Goal: Task Accomplishment & Management: Use online tool/utility

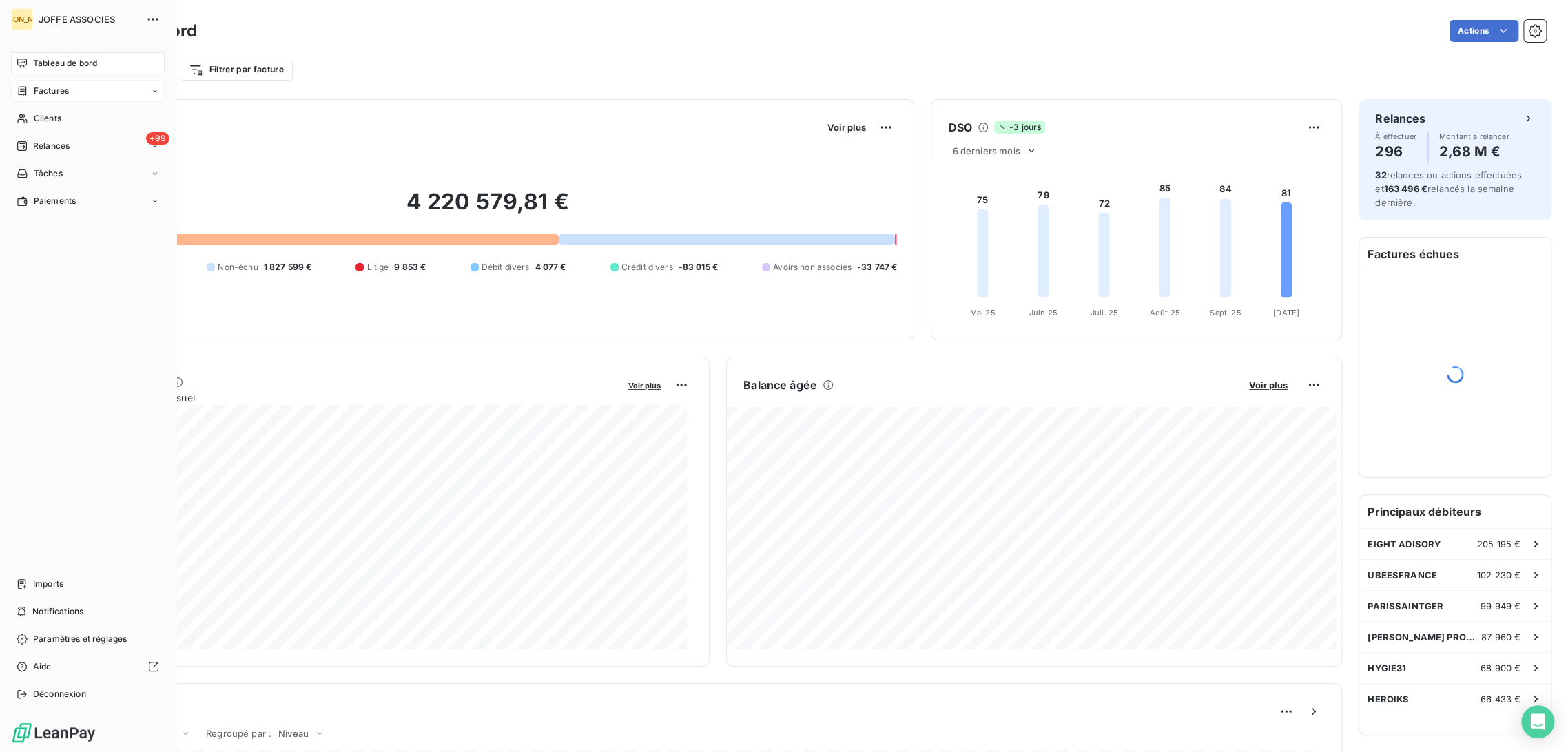
click at [40, 92] on span "Factures" at bounding box center [52, 90] width 35 height 13
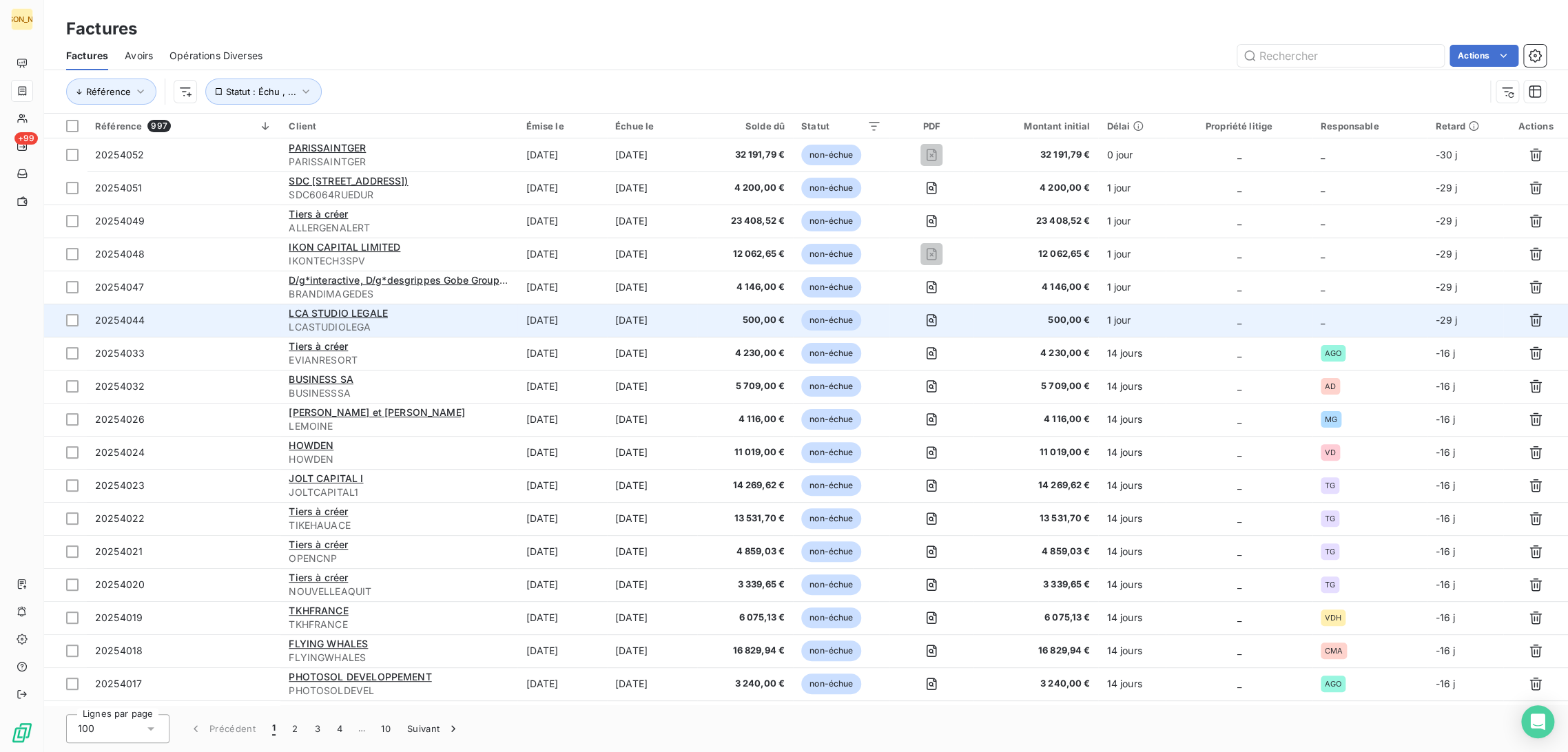
drag, startPoint x: 595, startPoint y: 325, endPoint x: 541, endPoint y: 323, distance: 54.0
click at [594, 327] on td "[DATE]" at bounding box center [562, 321] width 89 height 33
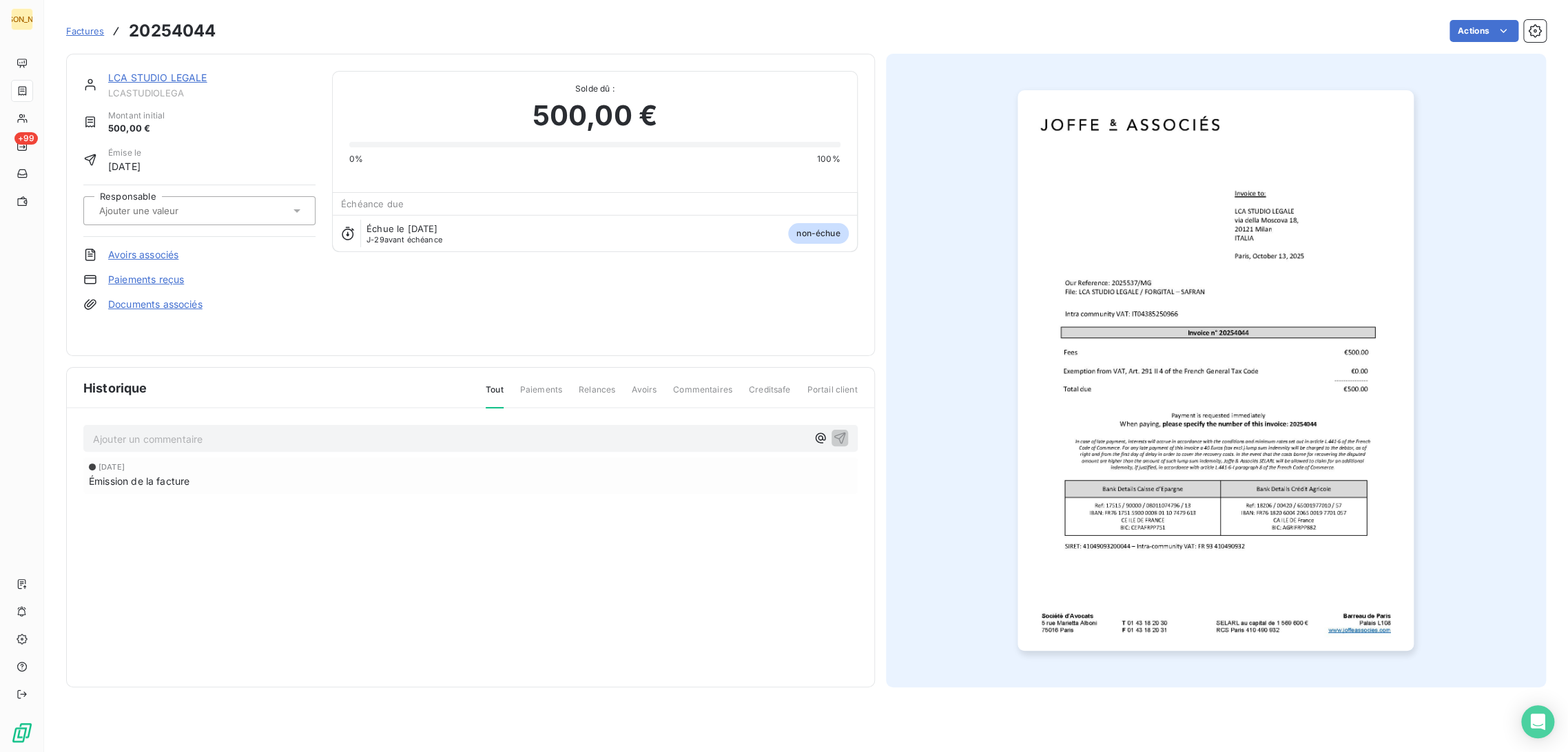
click at [236, 208] on div at bounding box center [192, 211] width 195 height 17
type input "mg"
click at [237, 239] on div "MG" at bounding box center [207, 247] width 193 height 22
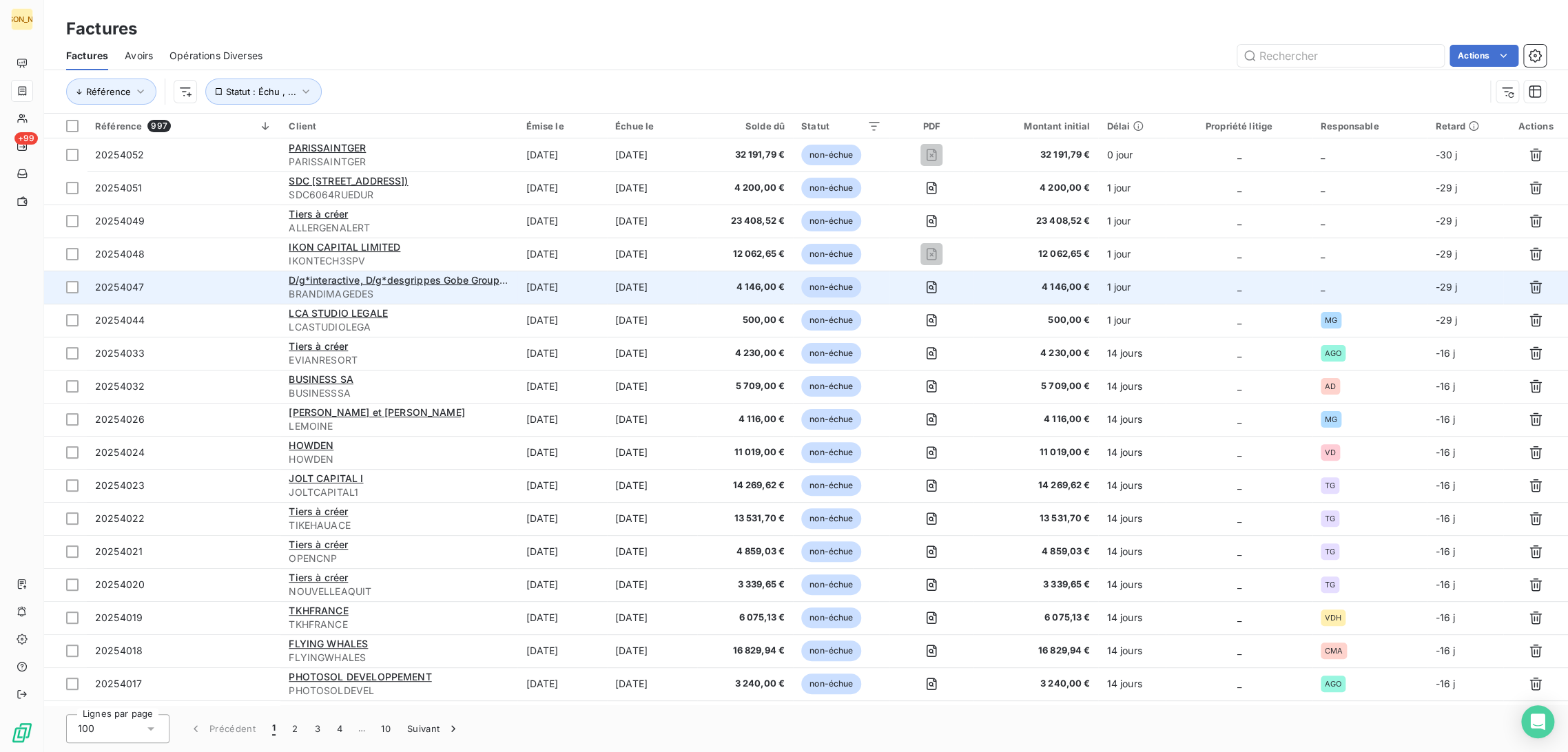
click at [583, 287] on td "[DATE]" at bounding box center [562, 287] width 89 height 33
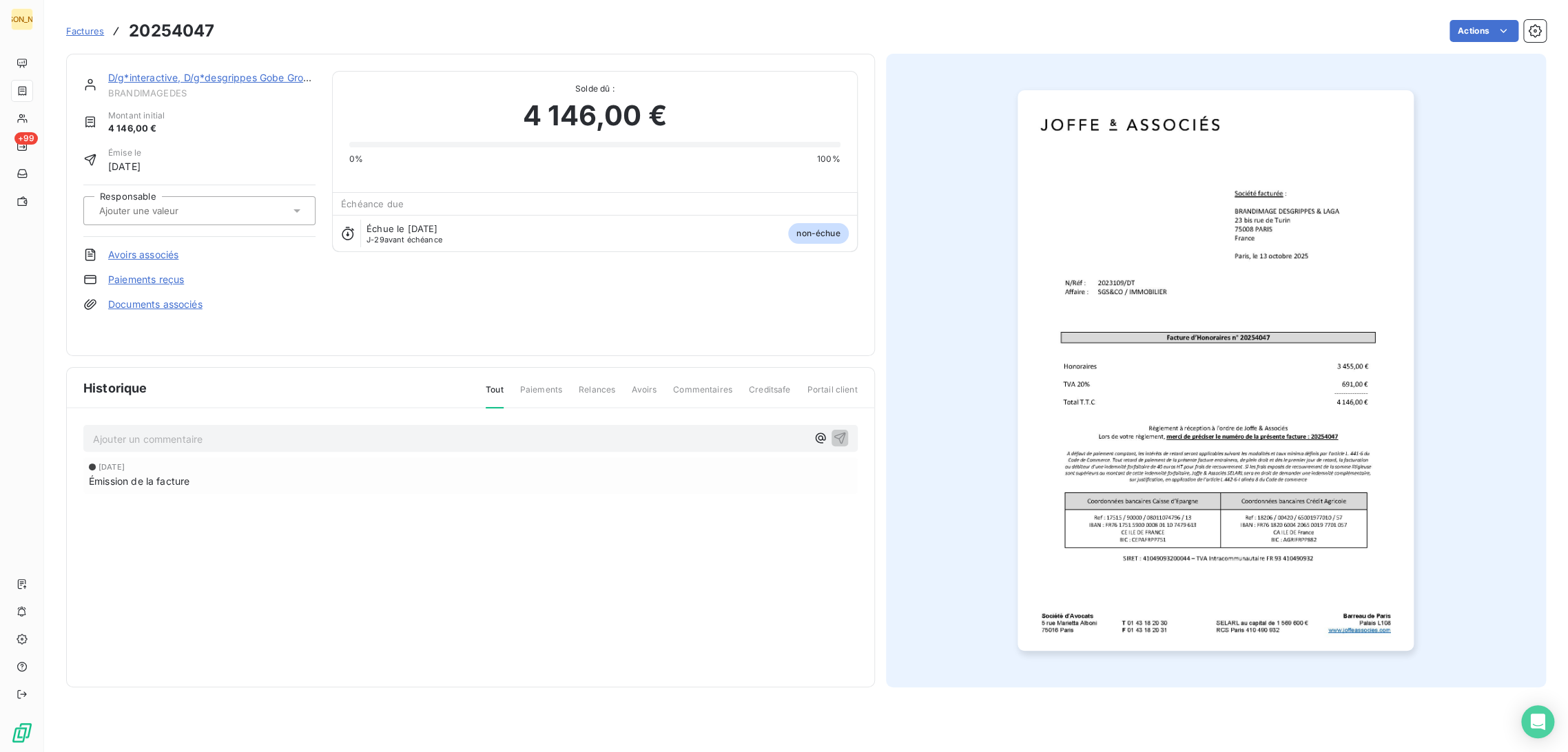
click at [184, 207] on input "text" at bounding box center [167, 210] width 138 height 13
type input "dt"
click at [188, 251] on div "DT" at bounding box center [207, 247] width 193 height 22
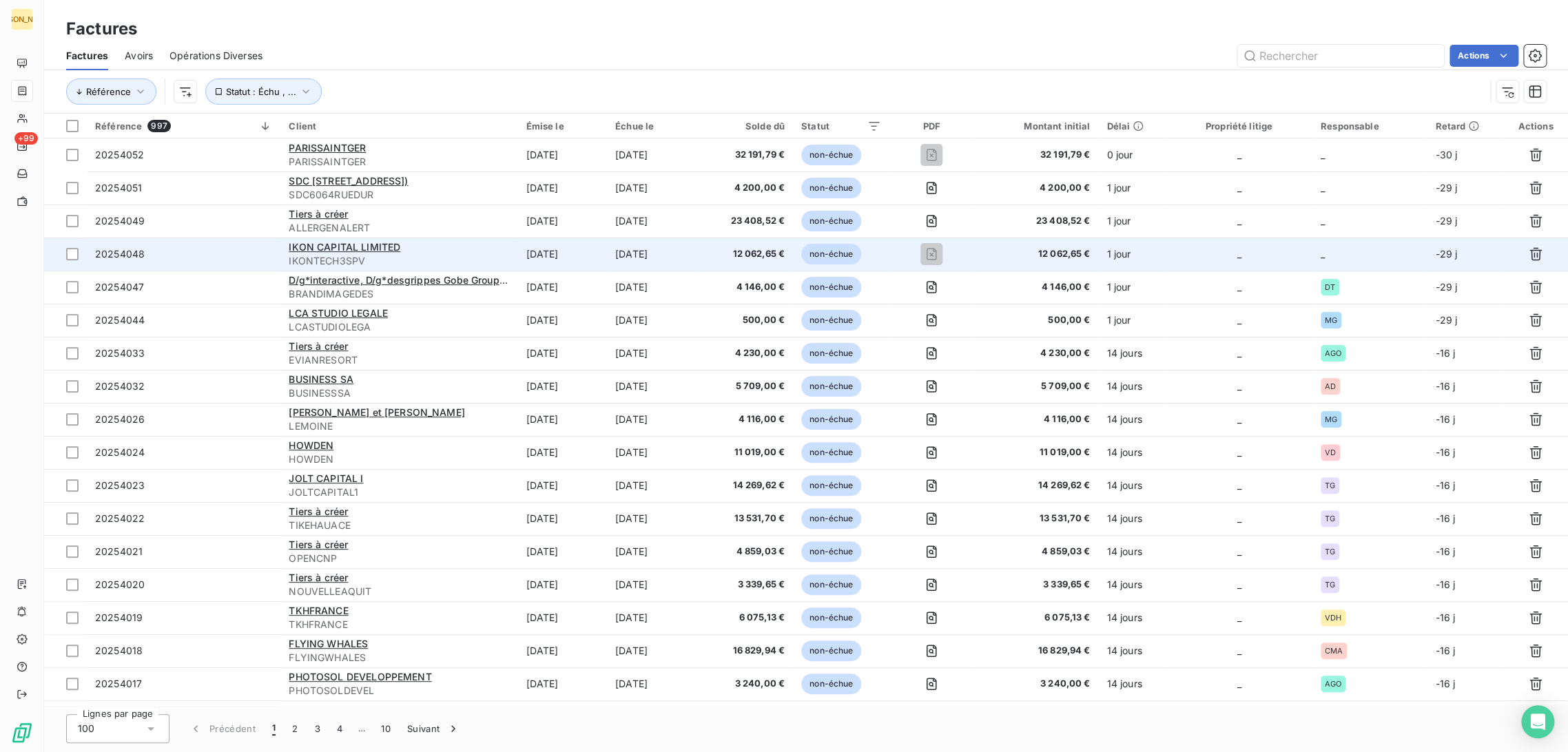
click at [447, 253] on div "IKON CAPITAL LIMITED" at bounding box center [399, 247] width 221 height 14
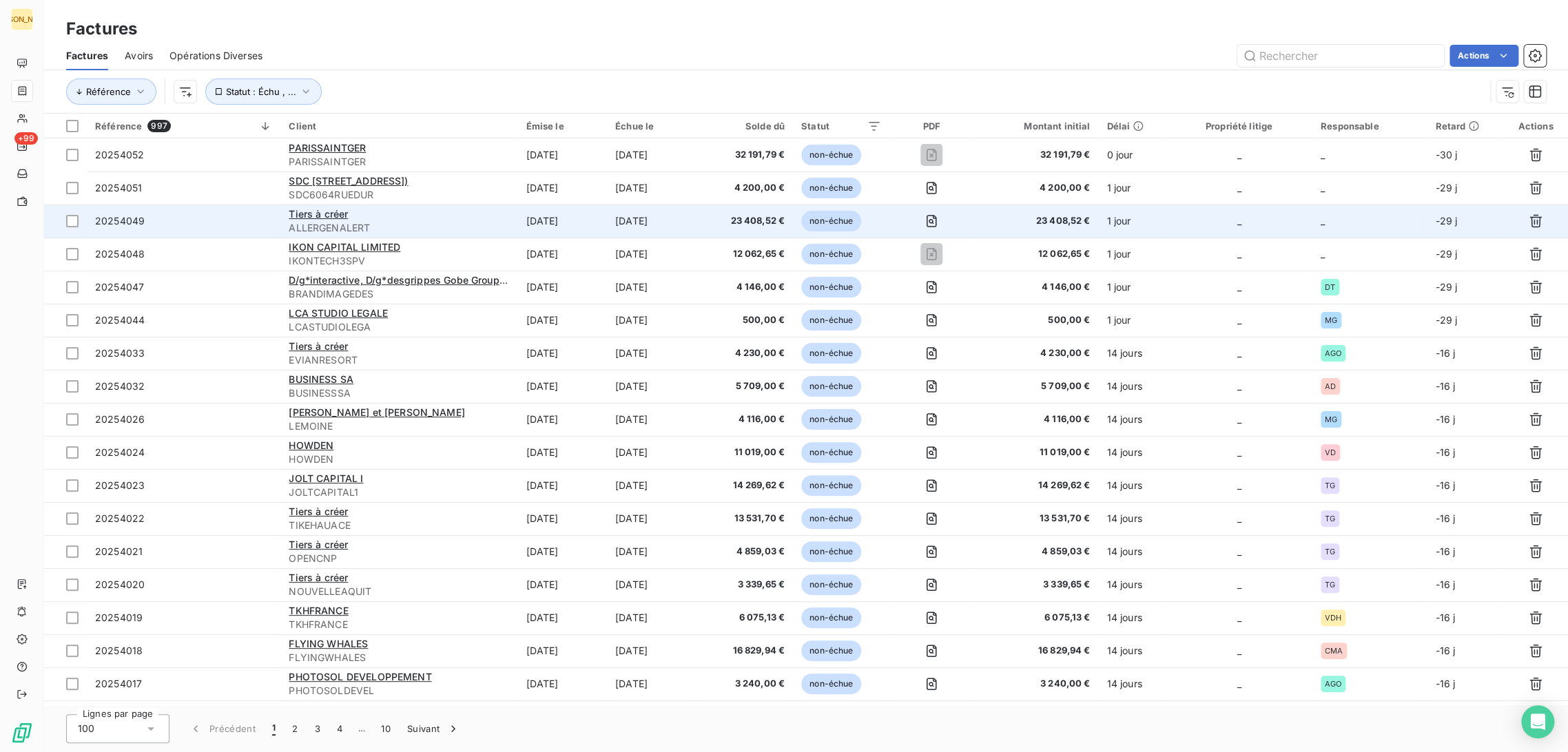
click at [469, 222] on span "ALLERGENALERT" at bounding box center [399, 227] width 221 height 14
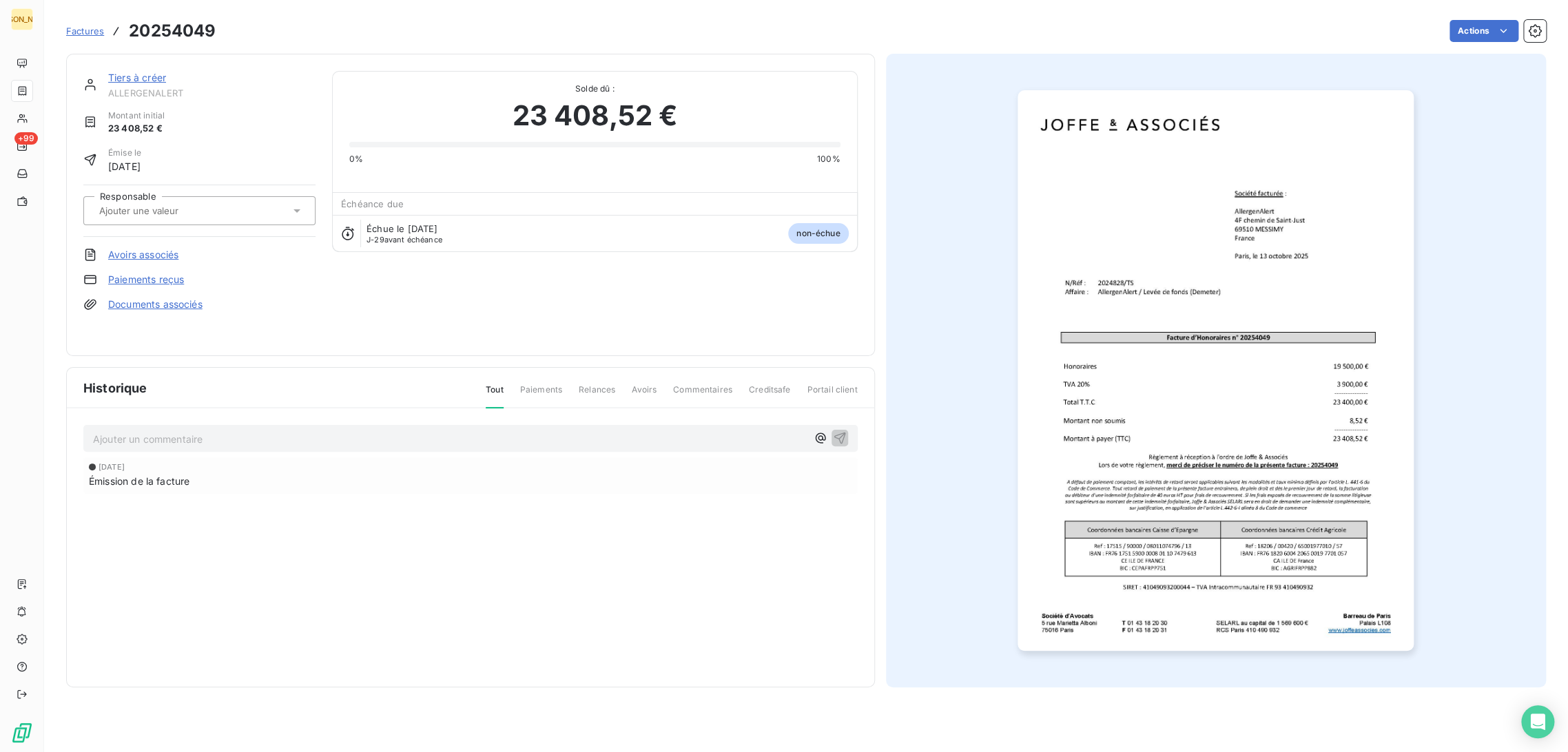
click at [139, 219] on div at bounding box center [192, 211] width 195 height 17
type input "ts"
click at [159, 242] on div "TS" at bounding box center [207, 247] width 193 height 22
click at [144, 82] on link "Tiers à créer" at bounding box center [137, 78] width 58 height 12
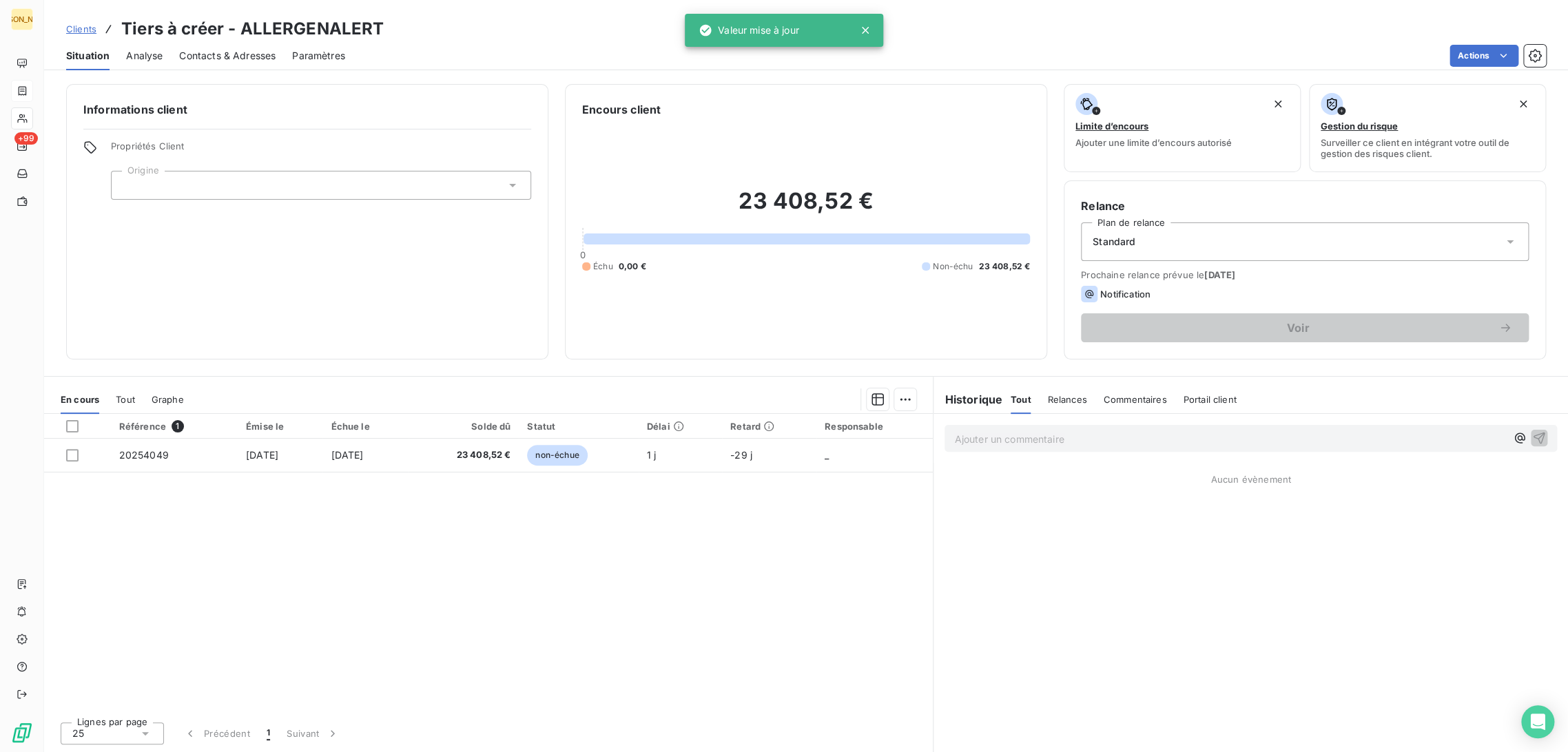
click at [159, 182] on div at bounding box center [321, 186] width 420 height 29
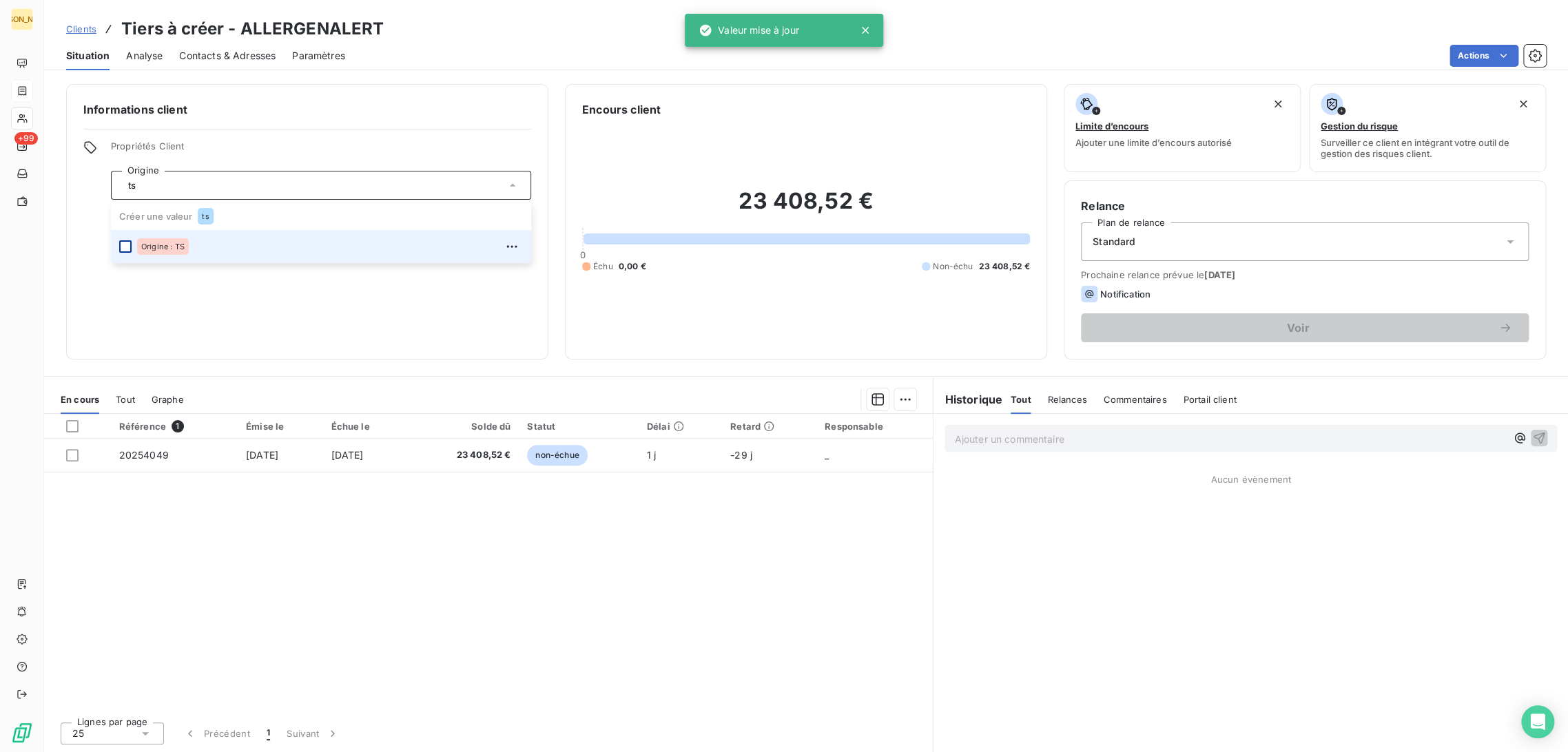
type input "ts"
click at [127, 248] on div at bounding box center [125, 246] width 13 height 13
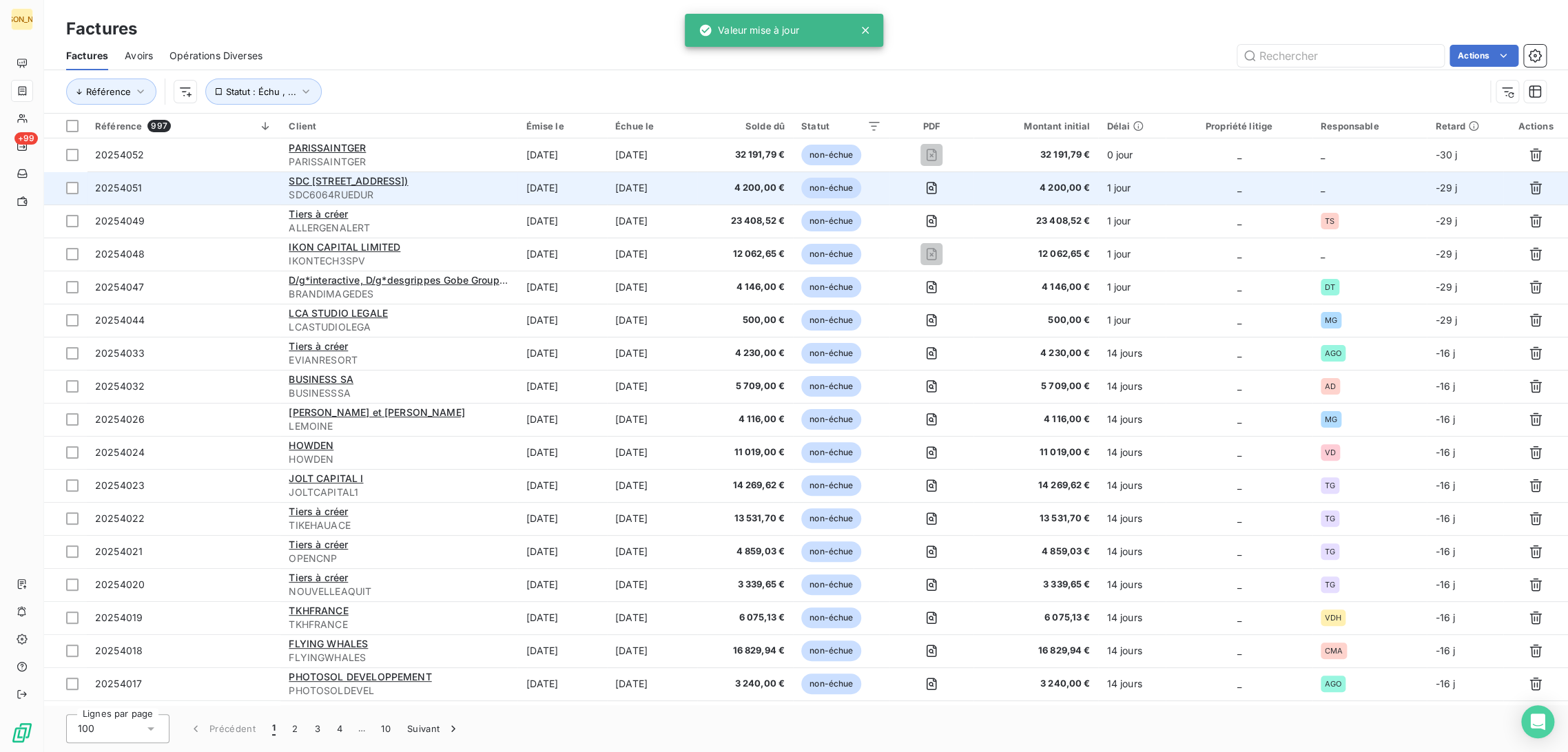
click at [557, 187] on td "[DATE]" at bounding box center [562, 188] width 89 height 33
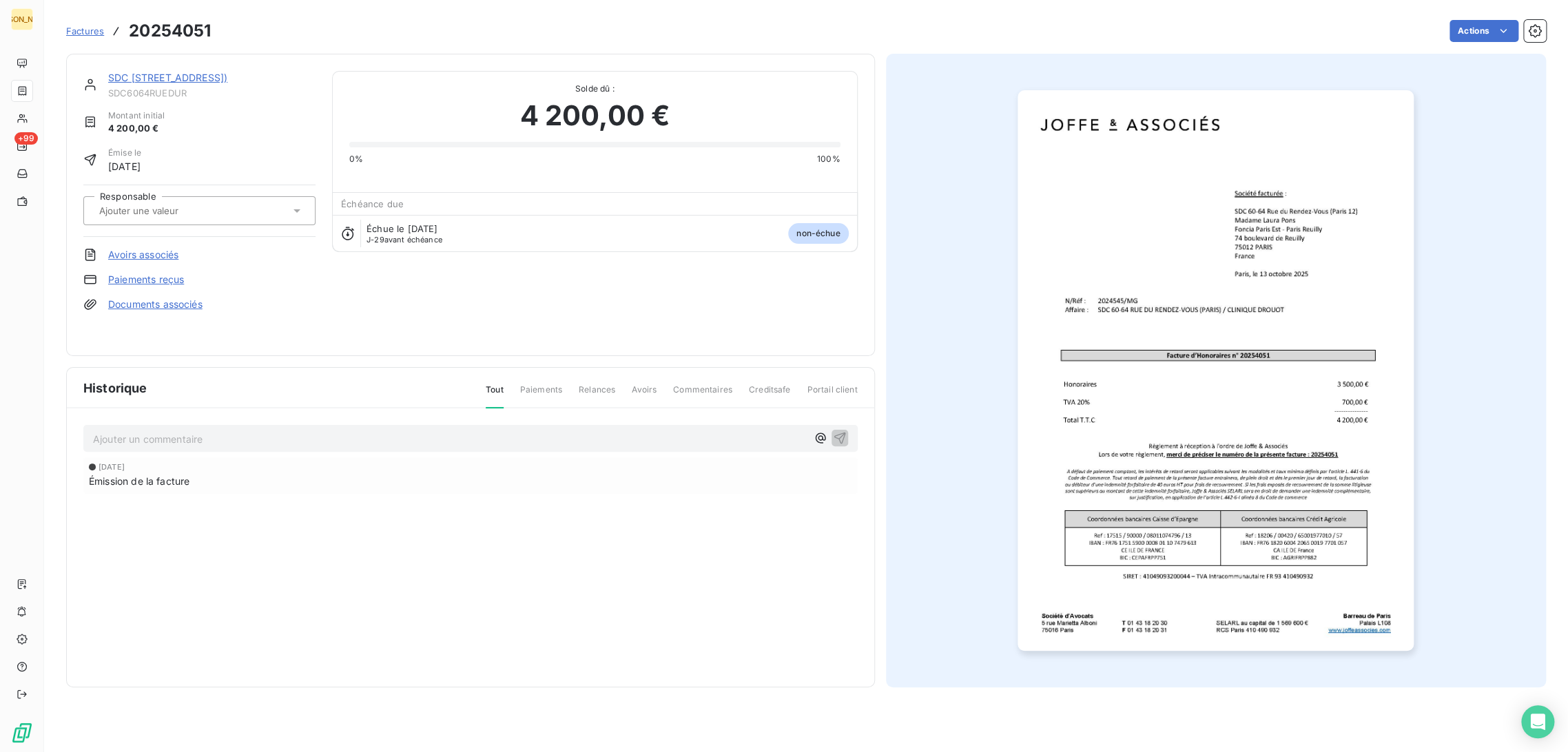
click at [228, 203] on div at bounding box center [192, 211] width 195 height 17
type input "mg"
click at [211, 247] on div "MG" at bounding box center [207, 247] width 193 height 22
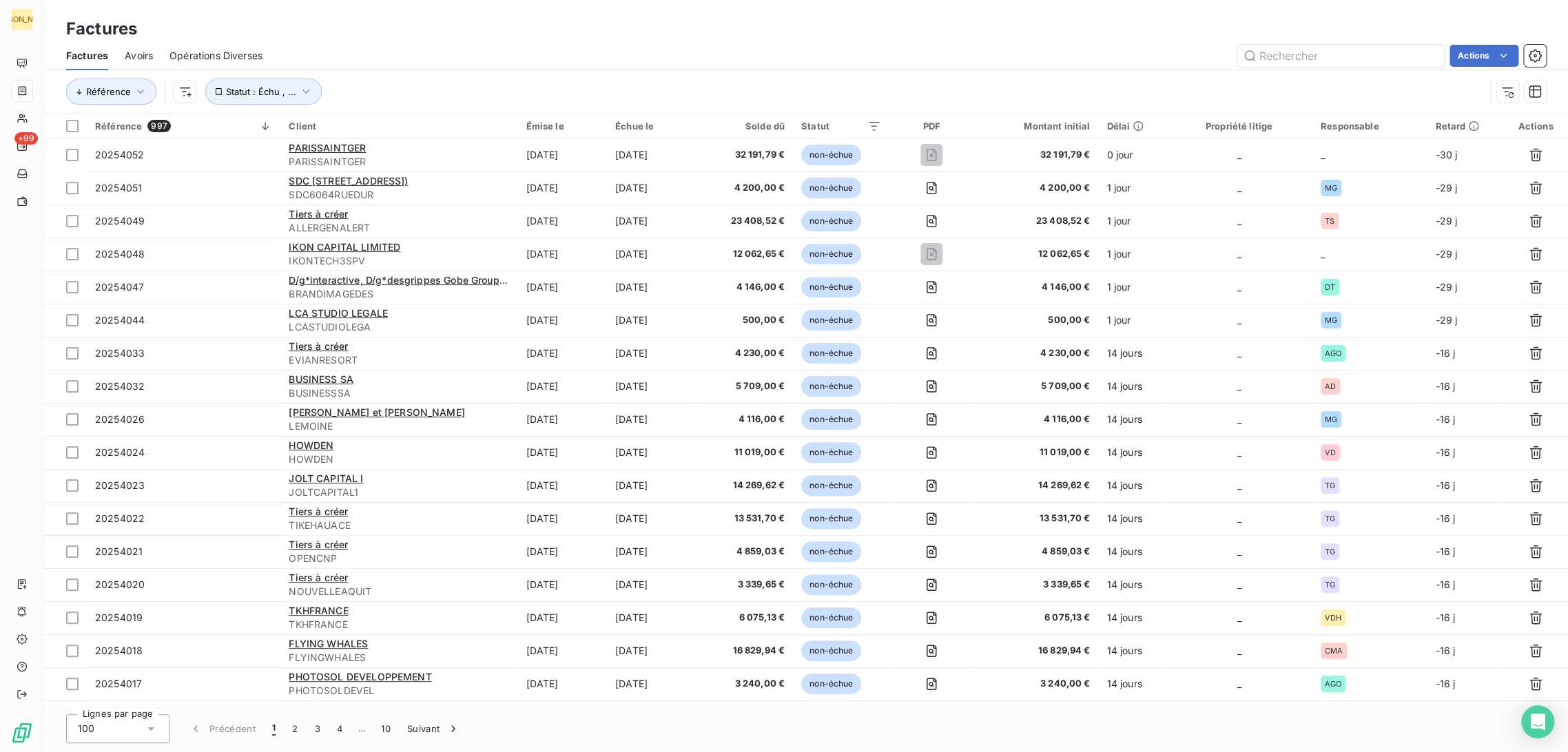
click at [604, 42] on div "Factures Avoirs Opérations Diverses Actions" at bounding box center [805, 56] width 1523 height 29
click at [190, 91] on html "JA +99 Factures Factures Avoirs Opérations Diverses Actions Référence Statut : …" at bounding box center [784, 376] width 1568 height 752
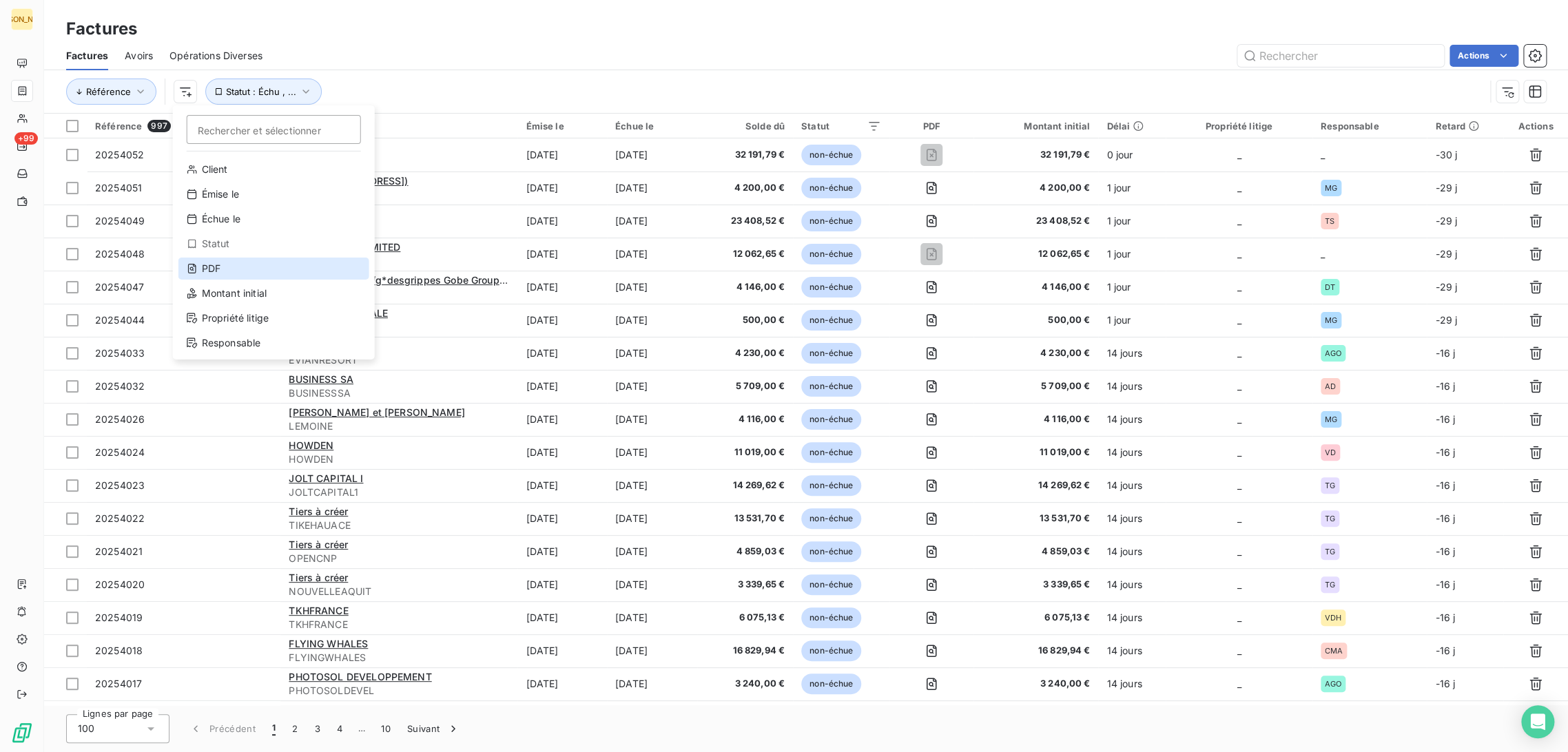
click at [237, 268] on div "PDF" at bounding box center [274, 268] width 191 height 22
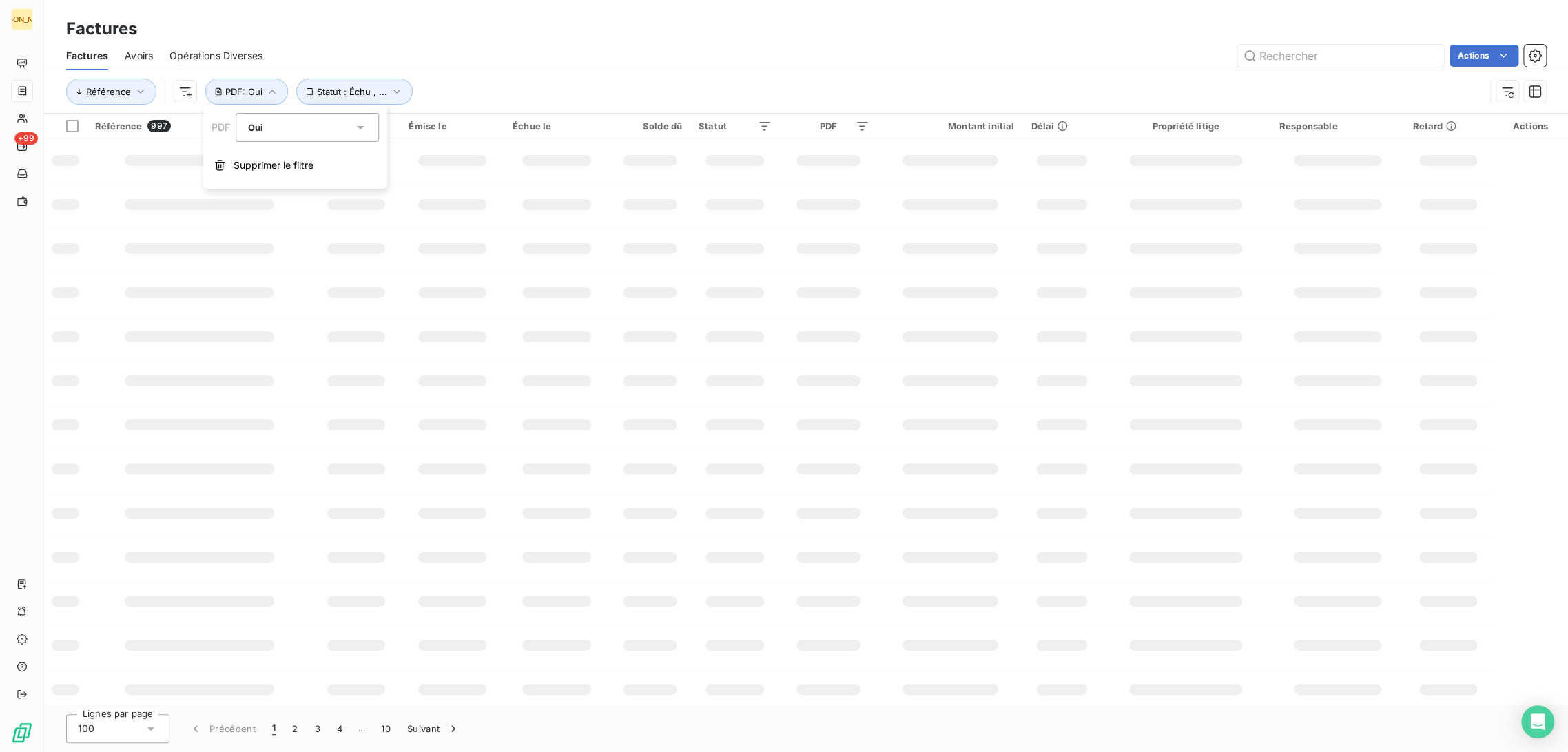
click at [280, 129] on div "Oui" at bounding box center [300, 127] width 106 height 19
click at [278, 184] on li "Non" at bounding box center [307, 185] width 143 height 25
click at [402, 27] on div "Factures" at bounding box center [805, 29] width 1523 height 25
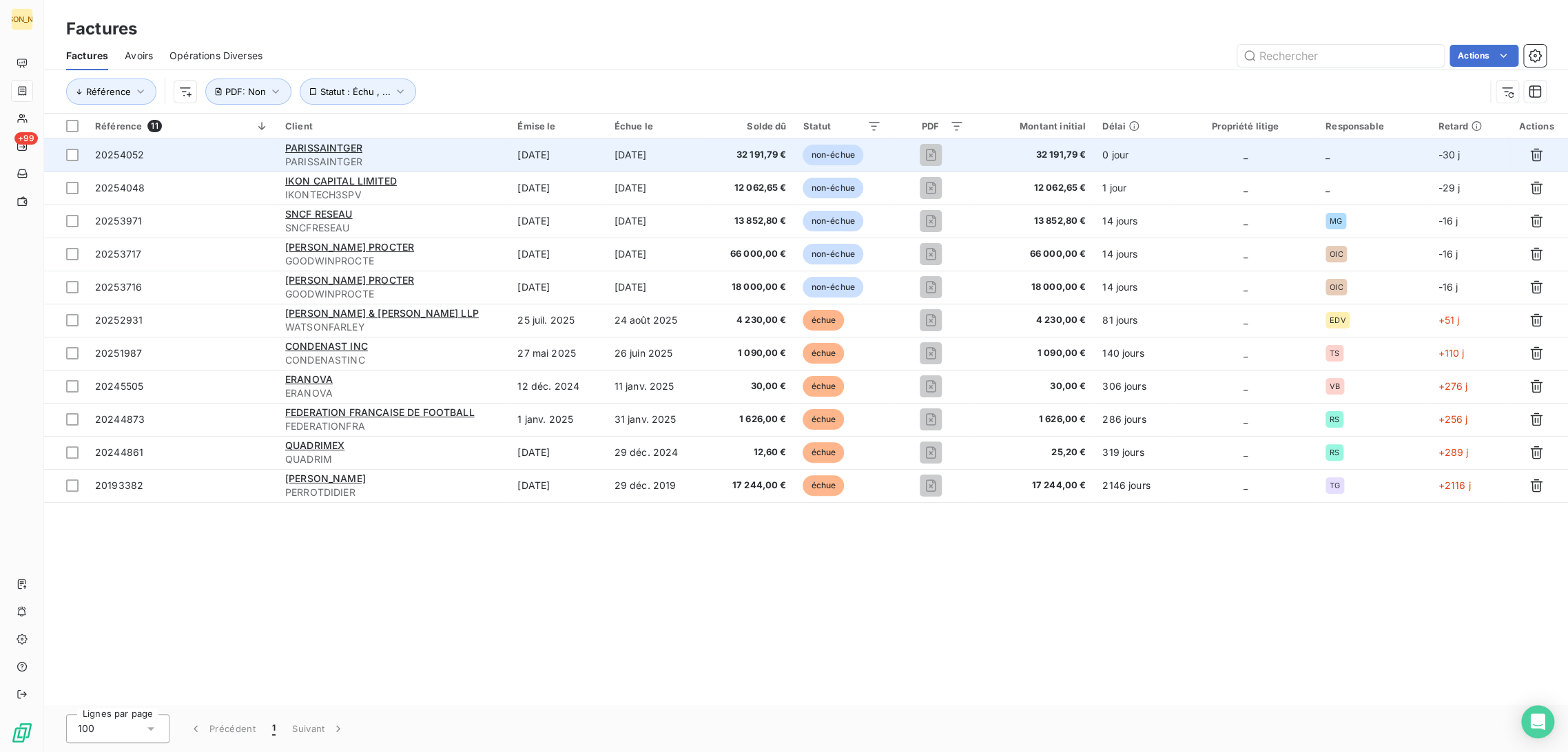
drag, startPoint x: 512, startPoint y: 45, endPoint x: 414, endPoint y: 154, distance: 146.6
click at [414, 154] on div "PARISSAINTGER" at bounding box center [393, 148] width 216 height 14
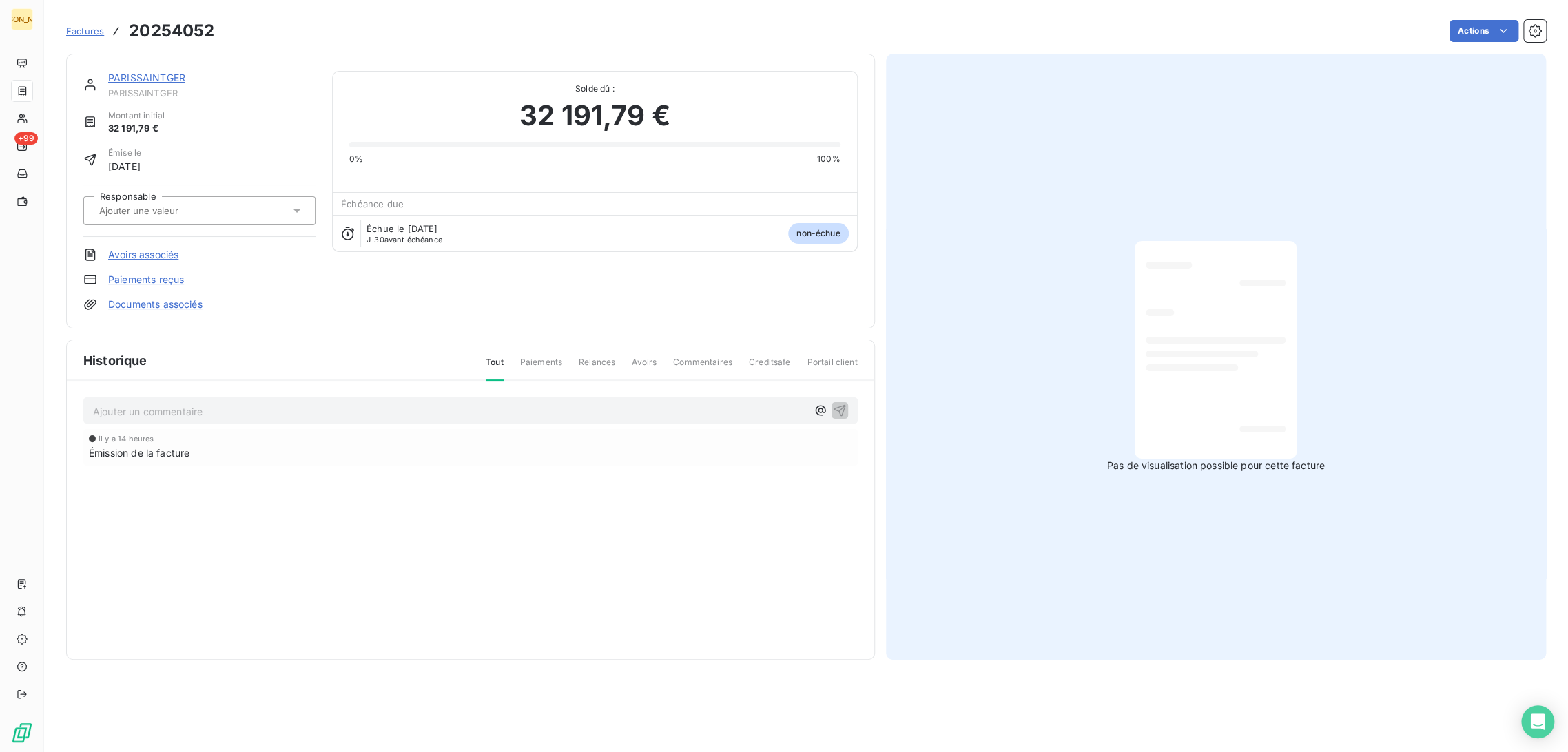
click at [208, 219] on div at bounding box center [192, 211] width 195 height 17
type input "rs"
click at [157, 247] on div "RS" at bounding box center [207, 247] width 193 height 22
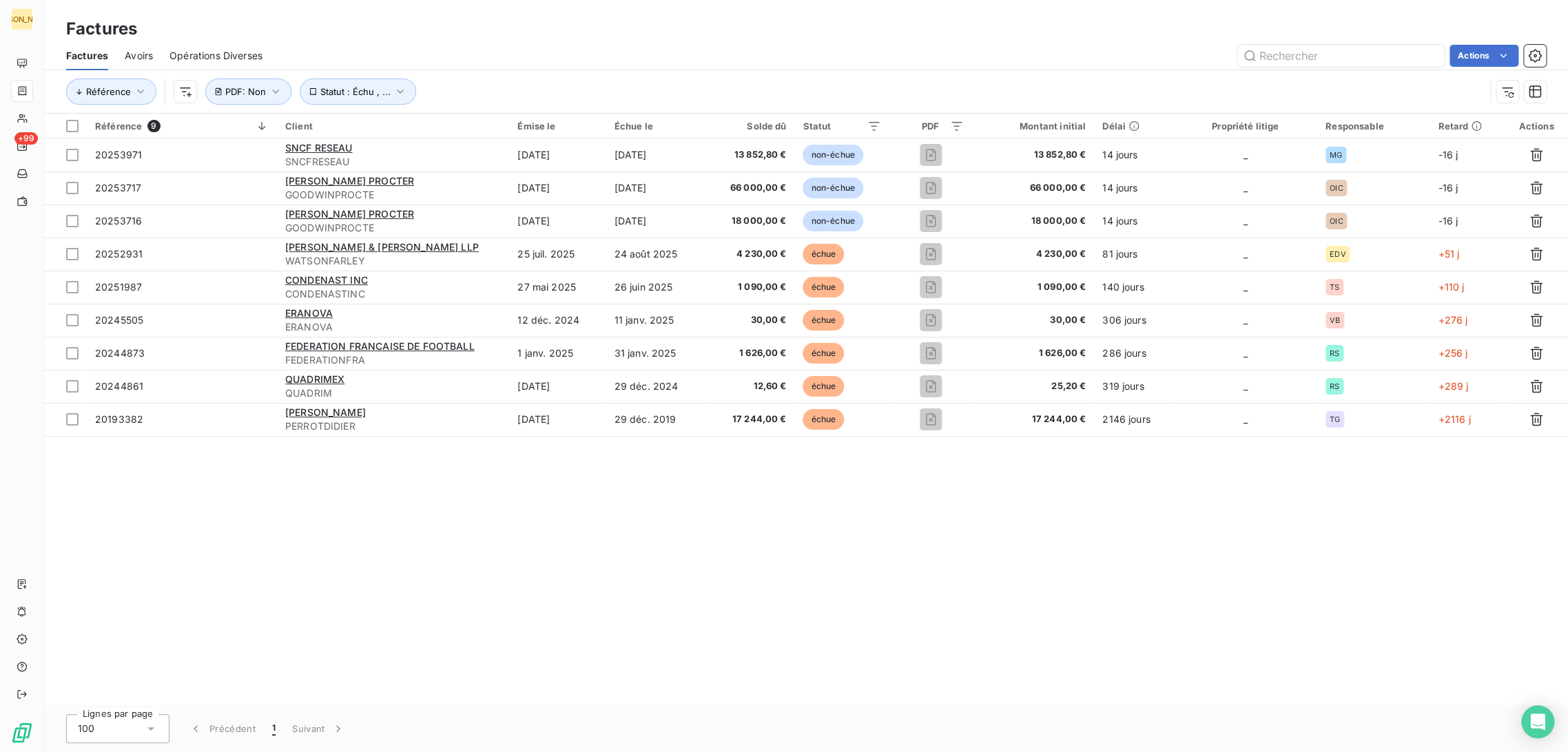
click at [675, 43] on div "Factures Avoirs Opérations Diverses Actions" at bounding box center [805, 56] width 1523 height 29
click at [228, 98] on button "PDF : Non" at bounding box center [248, 91] width 87 height 26
click at [241, 159] on span "Supprimer le filtre" at bounding box center [273, 165] width 80 height 14
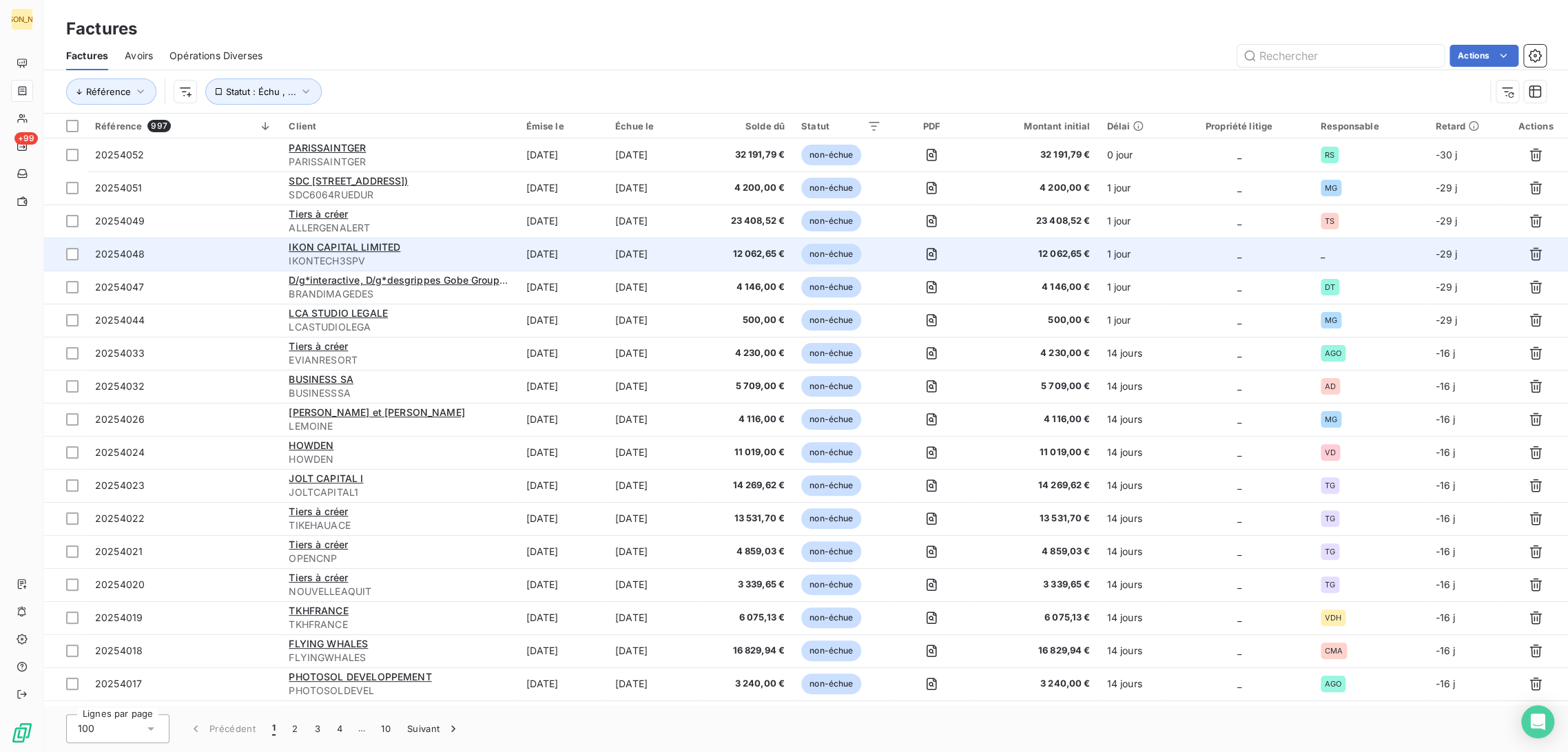
click at [586, 257] on td "[DATE]" at bounding box center [562, 254] width 89 height 33
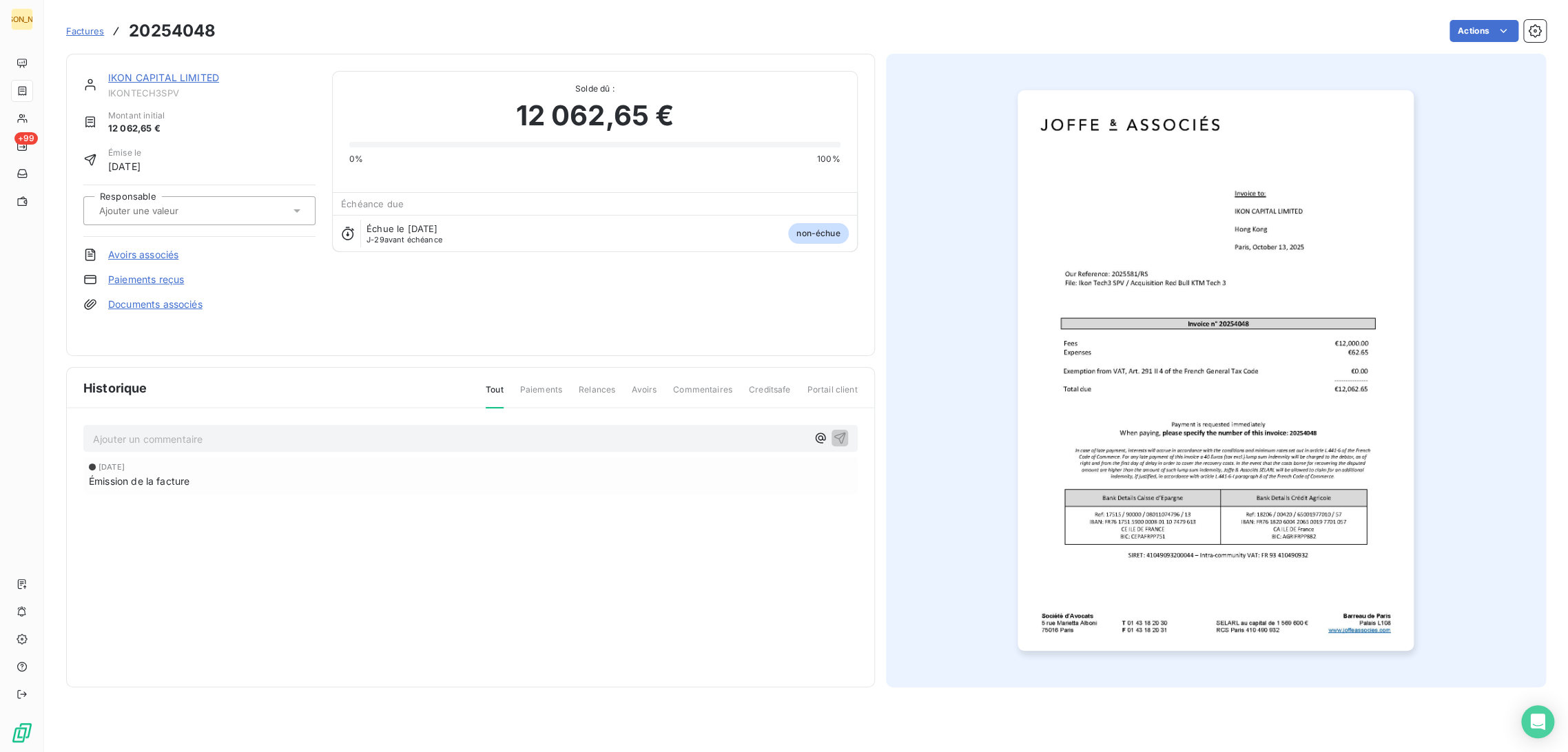
click at [255, 208] on div at bounding box center [192, 211] width 195 height 17
type input "rs"
click at [231, 241] on div "RS" at bounding box center [207, 247] width 193 height 22
click at [230, 143] on div "IKON CAPITAL LIMITED IKONTECH3SPV Montant initial 12 062,65 € Émise le [DATE] R…" at bounding box center [199, 205] width 232 height 268
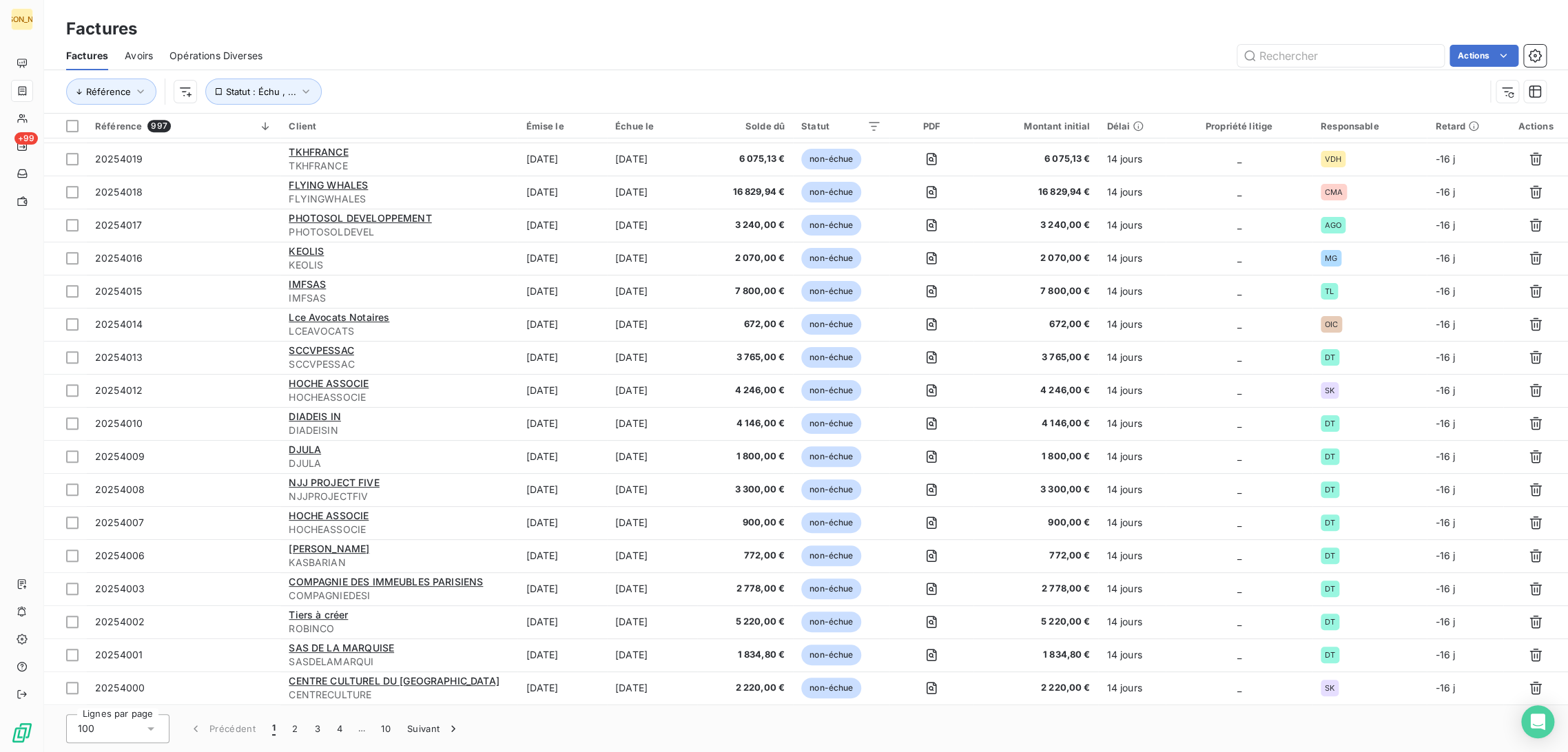
scroll to position [153, 0]
